Goal: Task Accomplishment & Management: Use online tool/utility

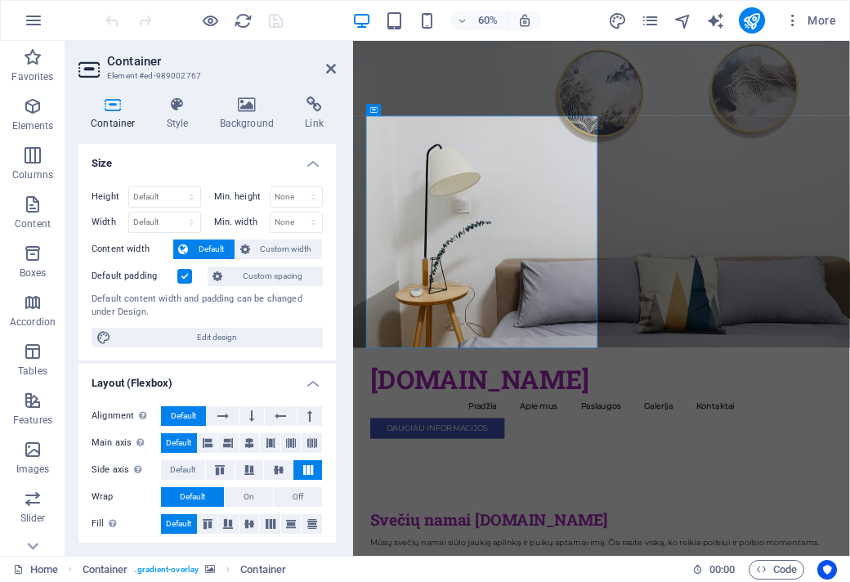
click at [330, 61] on h2 "Container" at bounding box center [221, 61] width 229 height 15
click at [334, 68] on icon at bounding box center [331, 68] width 10 height 13
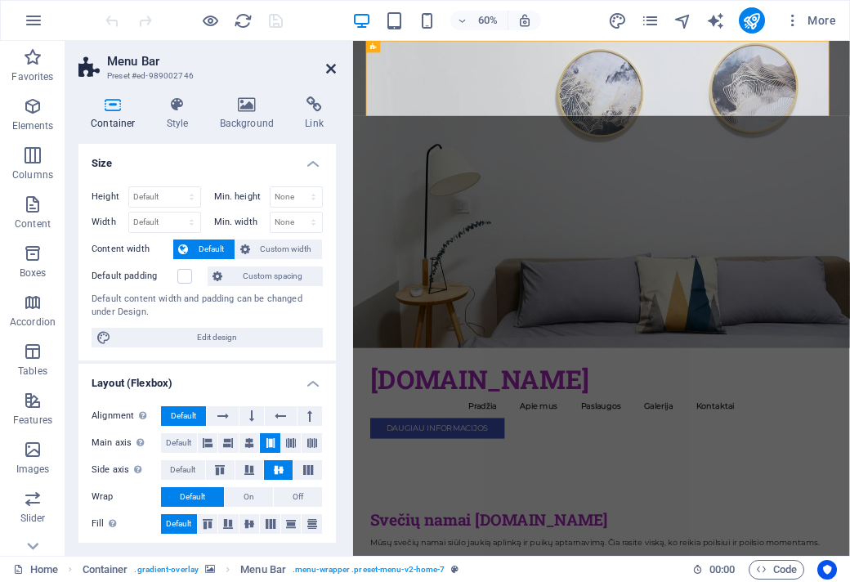
click at [331, 64] on icon at bounding box center [331, 68] width 10 height 13
click at [331, 65] on icon at bounding box center [331, 68] width 10 height 13
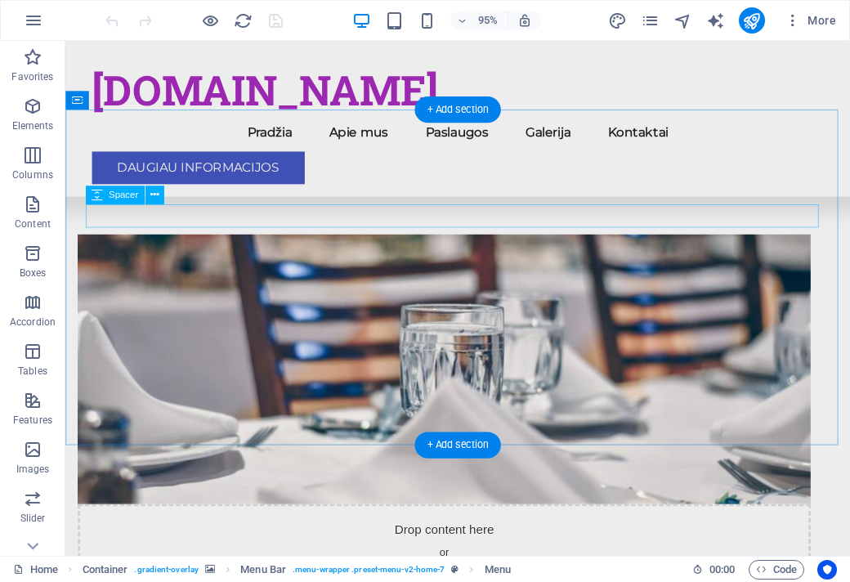
scroll to position [981, 0]
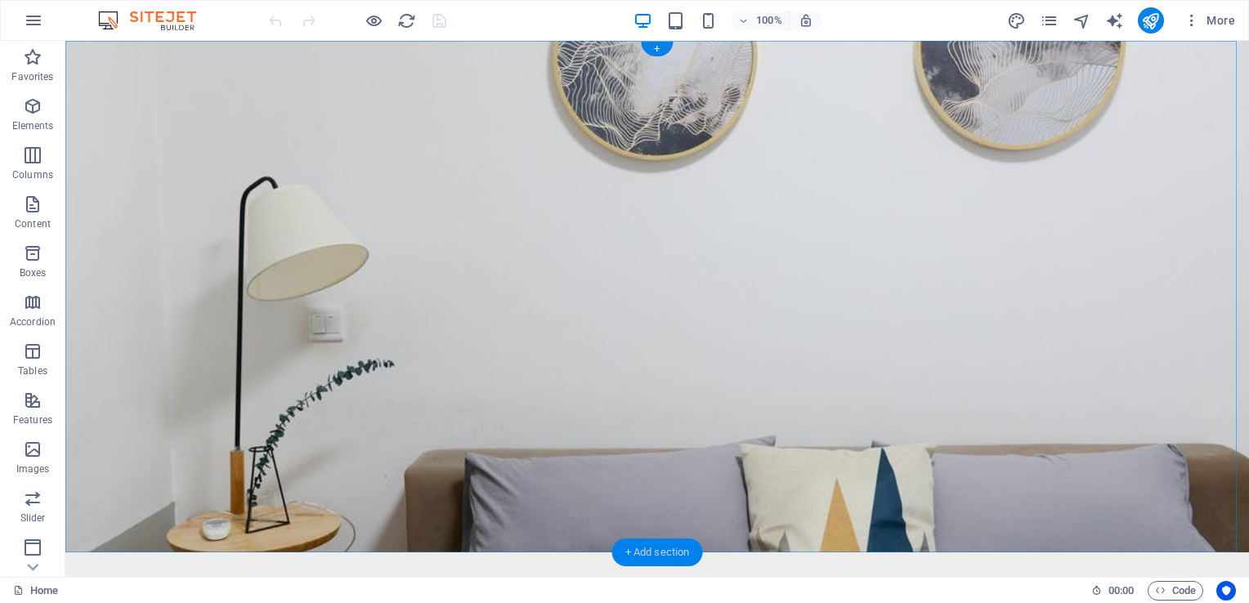
click at [666, 549] on div "+ Add section" at bounding box center [657, 553] width 91 height 28
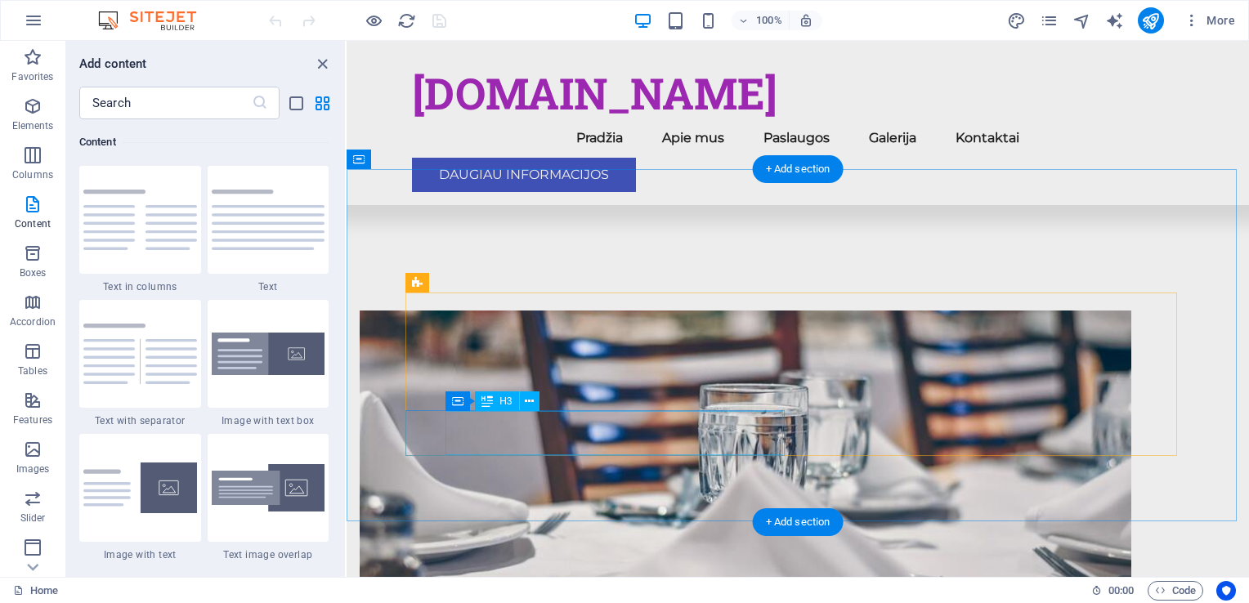
scroll to position [899, 0]
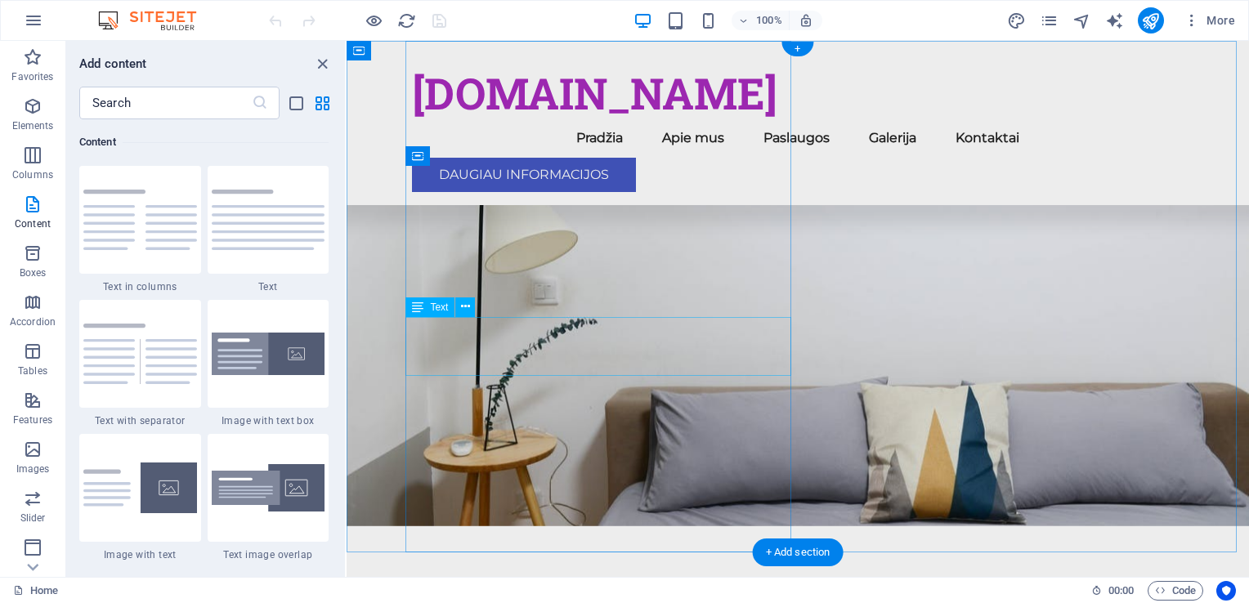
scroll to position [0, 0]
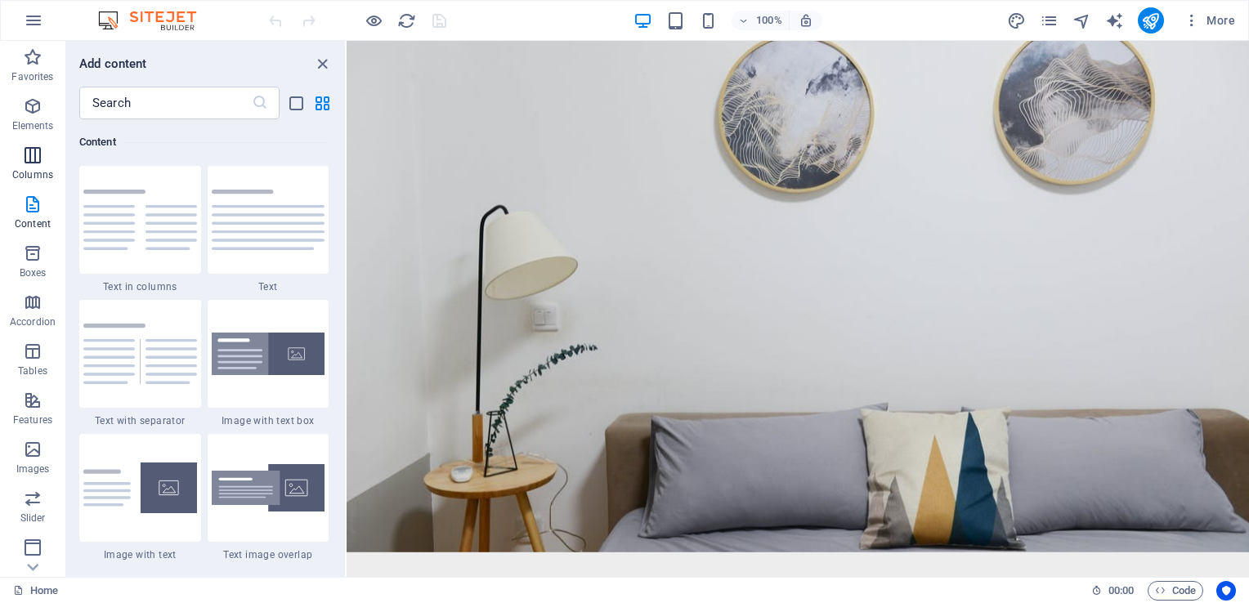
click at [39, 159] on icon "button" at bounding box center [33, 156] width 20 height 20
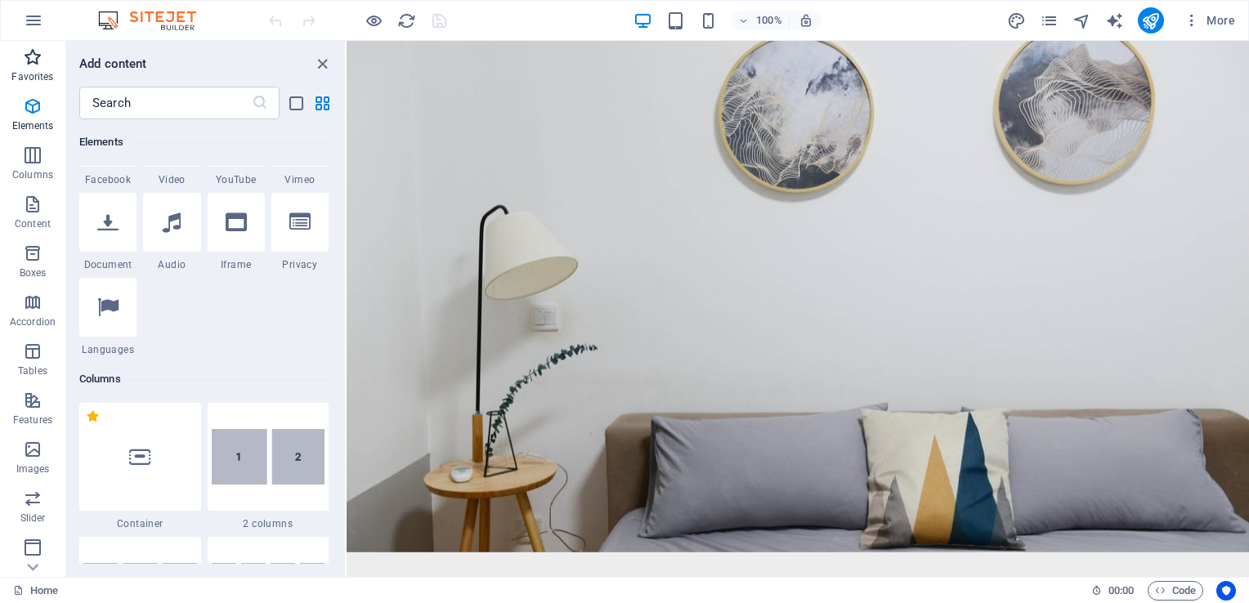
scroll to position [564, 0]
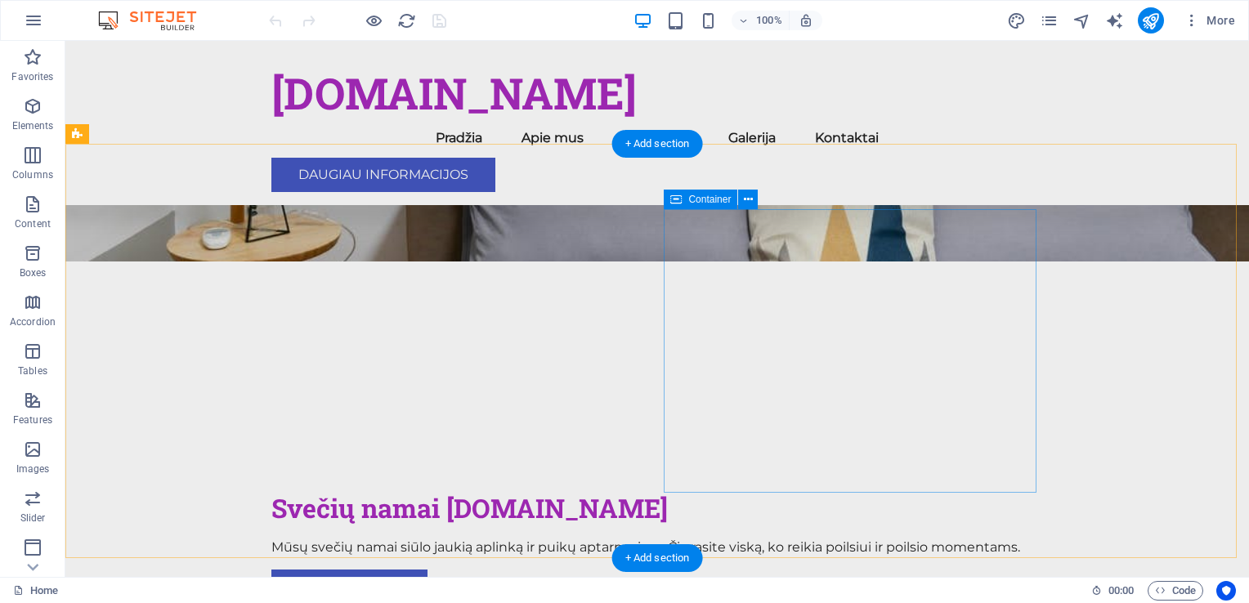
scroll to position [164, 0]
